Goal: Find specific page/section: Find specific page/section

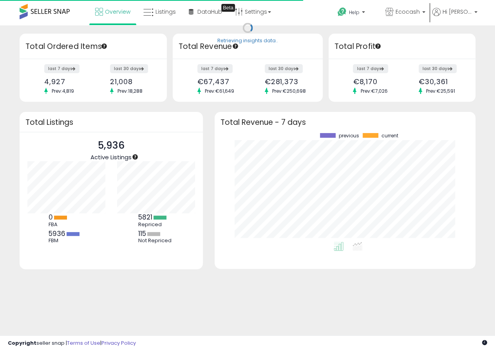
scroll to position [109, 245]
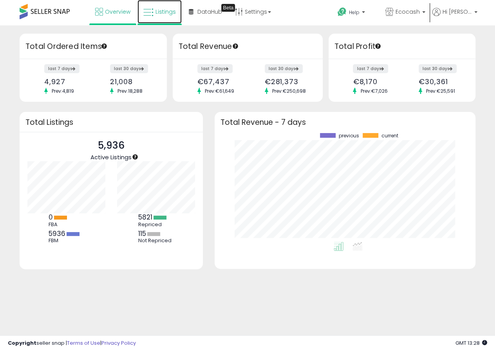
click at [162, 12] on span "Listings" at bounding box center [166, 12] width 20 height 8
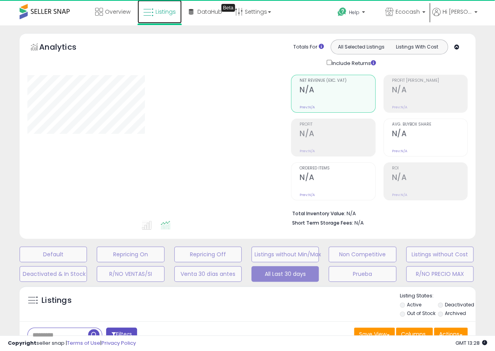
click at [159, 11] on span "Listings" at bounding box center [166, 12] width 20 height 8
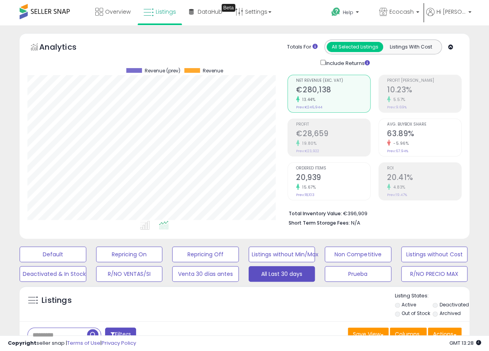
scroll to position [161, 259]
click at [54, 13] on span at bounding box center [45, 11] width 50 height 15
click at [115, 11] on span "Overview" at bounding box center [117, 12] width 25 height 8
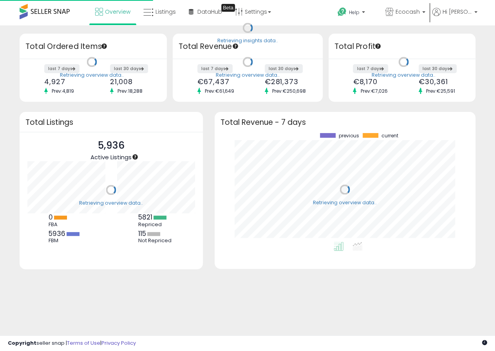
scroll to position [109, 245]
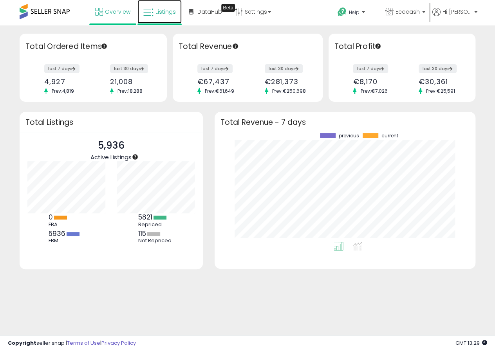
click at [162, 11] on span "Listings" at bounding box center [166, 12] width 20 height 8
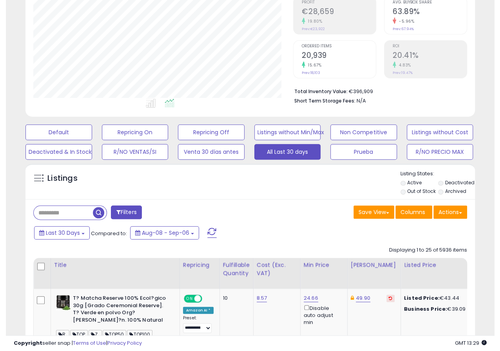
scroll to position [217, 0]
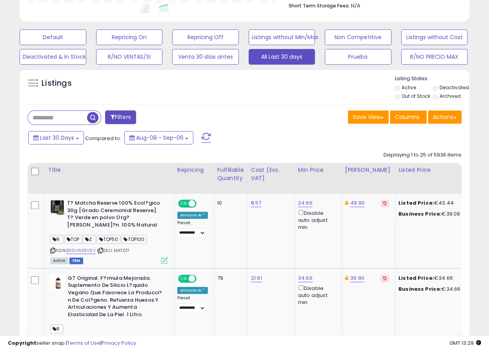
click at [55, 120] on input "text" at bounding box center [57, 118] width 59 height 14
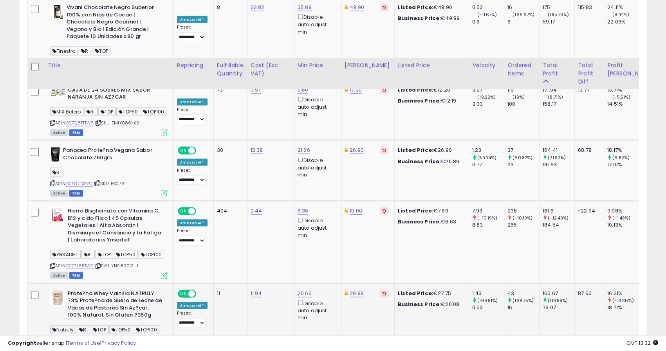
scroll to position [1313, 0]
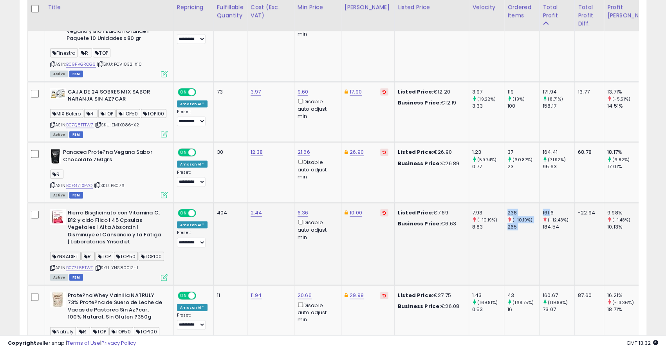
drag, startPoint x: 524, startPoint y: 207, endPoint x: 498, endPoint y: 206, distance: 25.9
click at [495, 206] on tr "**********" at bounding box center [598, 244] width 1141 height 82
drag, startPoint x: 551, startPoint y: 221, endPoint x: 526, endPoint y: 223, distance: 24.8
click at [495, 223] on tr "**********" at bounding box center [598, 244] width 1141 height 82
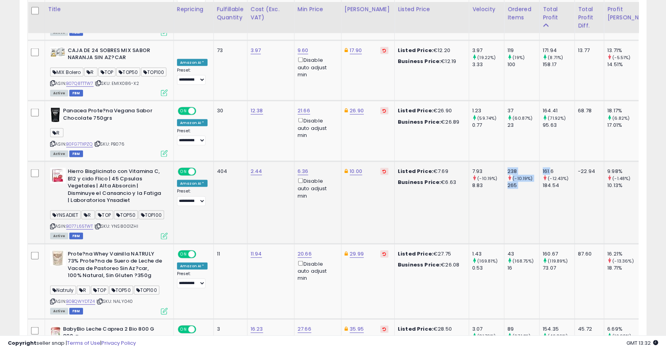
scroll to position [1356, 0]
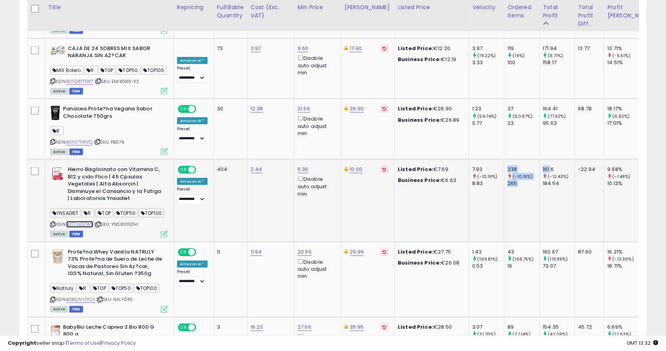
click at [80, 228] on link "B077L65TWT" at bounding box center [79, 224] width 27 height 7
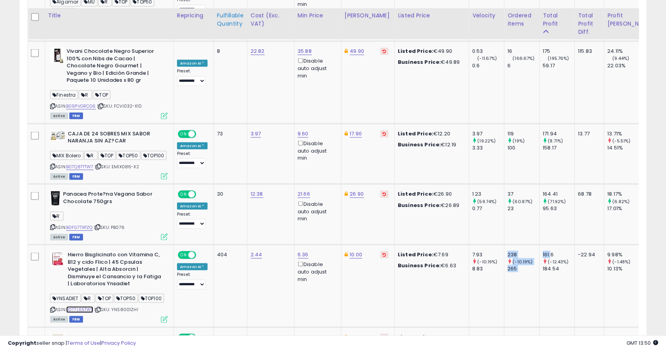
scroll to position [1269, 0]
